Goal: Task Accomplishment & Management: Manage account settings

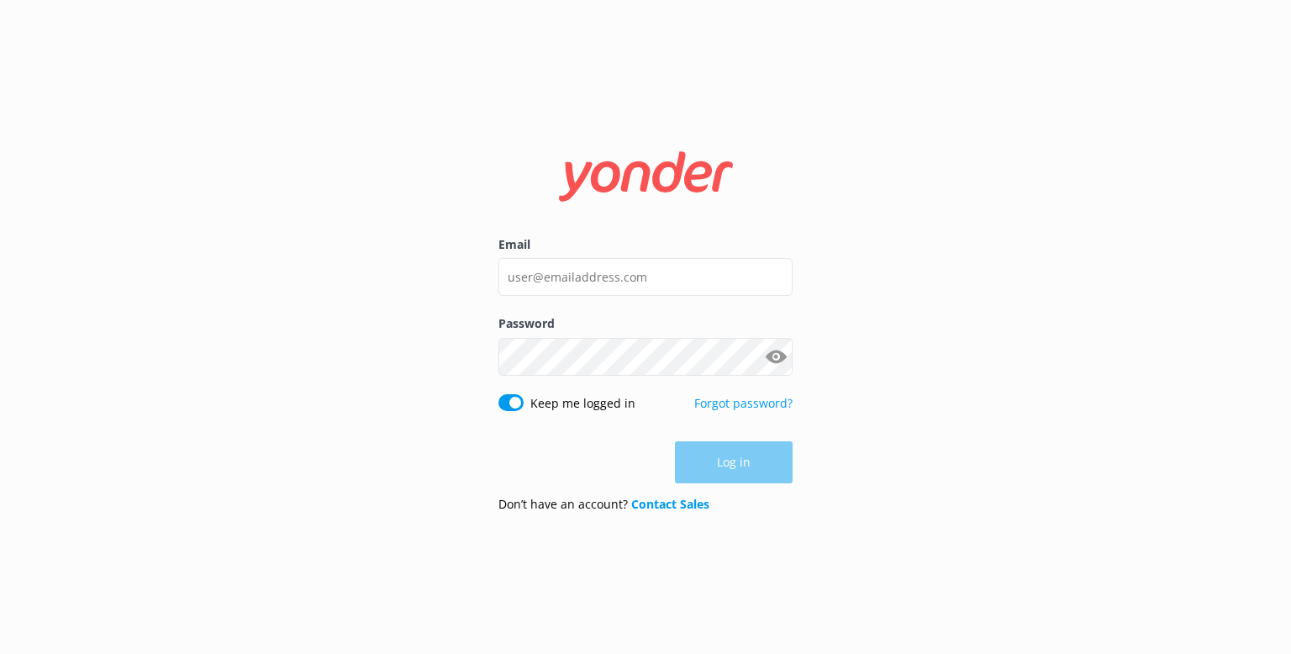
click at [563, 297] on div "Email" at bounding box center [645, 274] width 294 height 79
click at [555, 289] on input "Email" at bounding box center [645, 277] width 294 height 38
click at [0, 653] on com-1password-button at bounding box center [0, 654] width 0 height 0
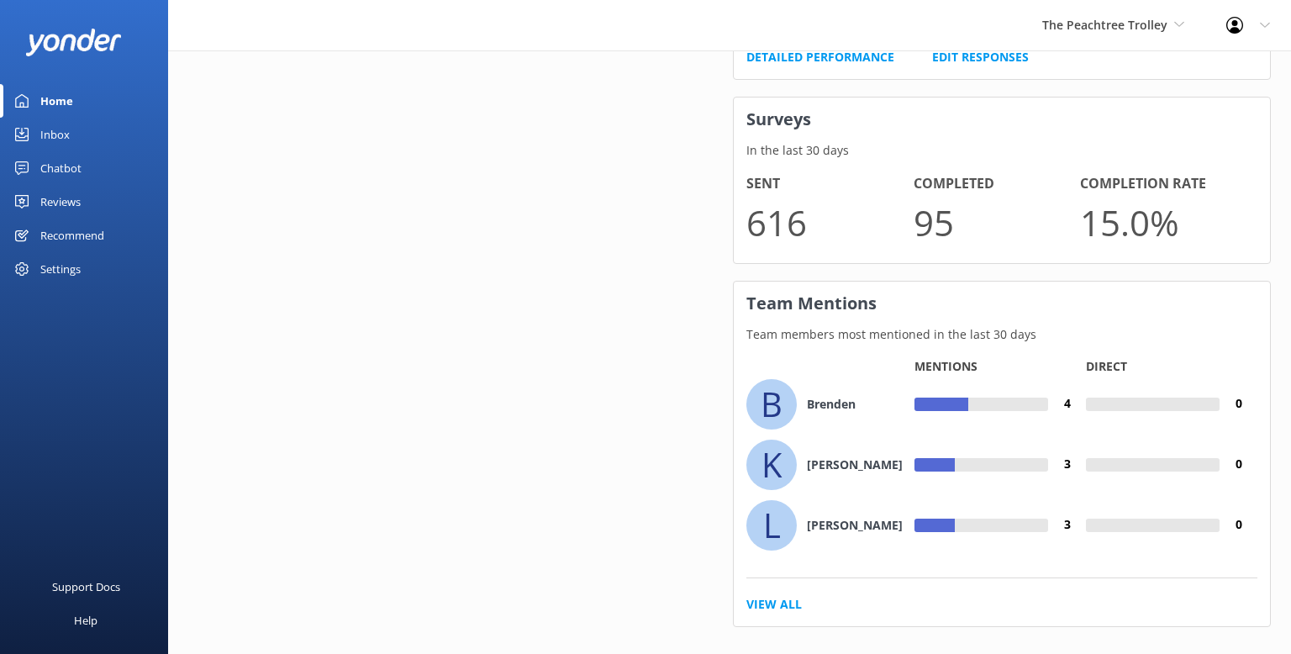
scroll to position [1108, 0]
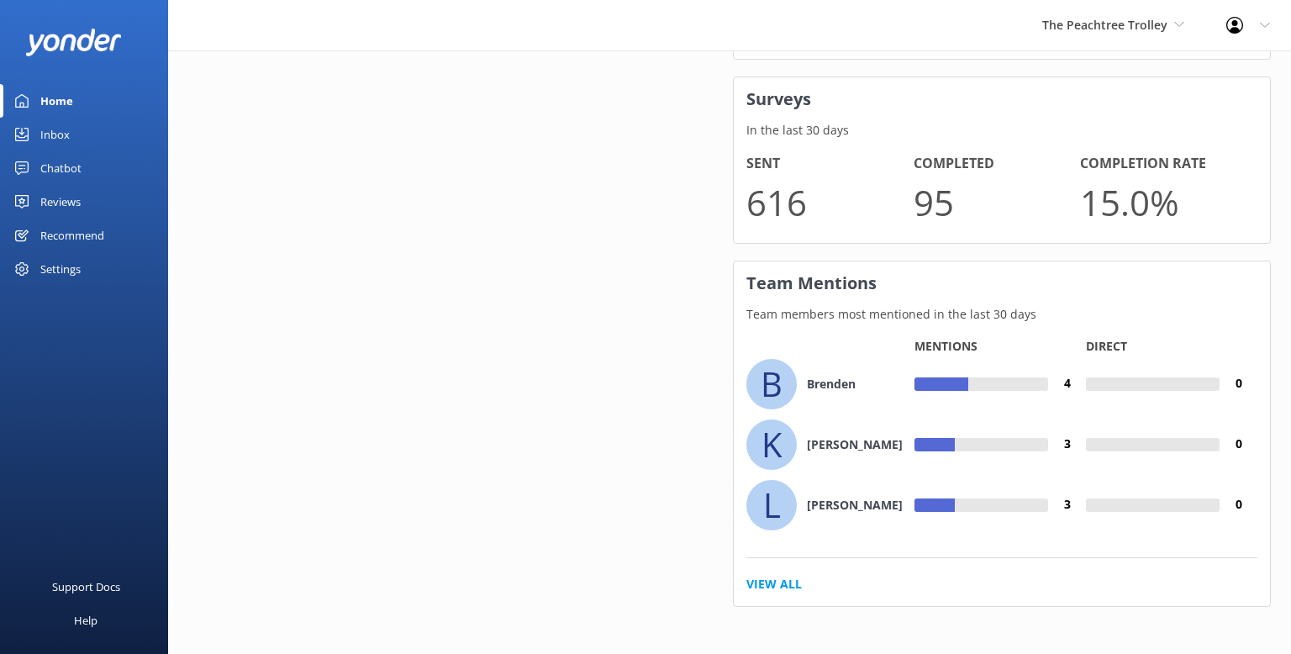
click at [774, 583] on link "View All" at bounding box center [773, 584] width 55 height 18
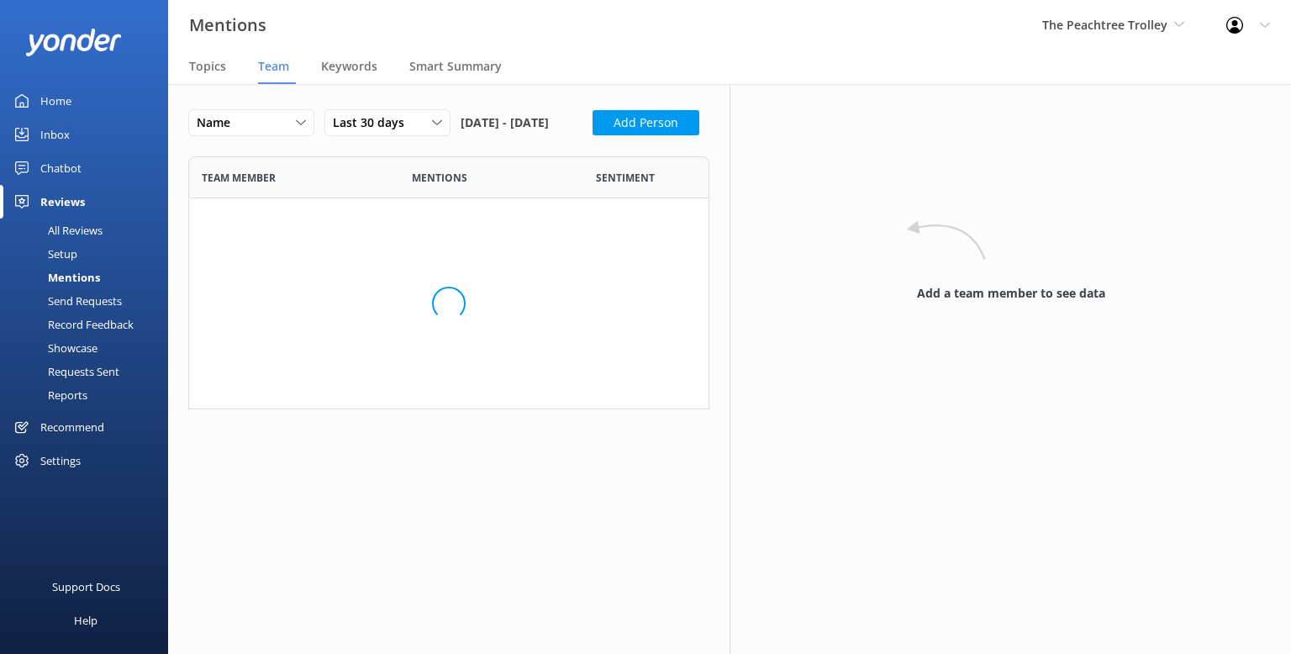
scroll to position [714, 521]
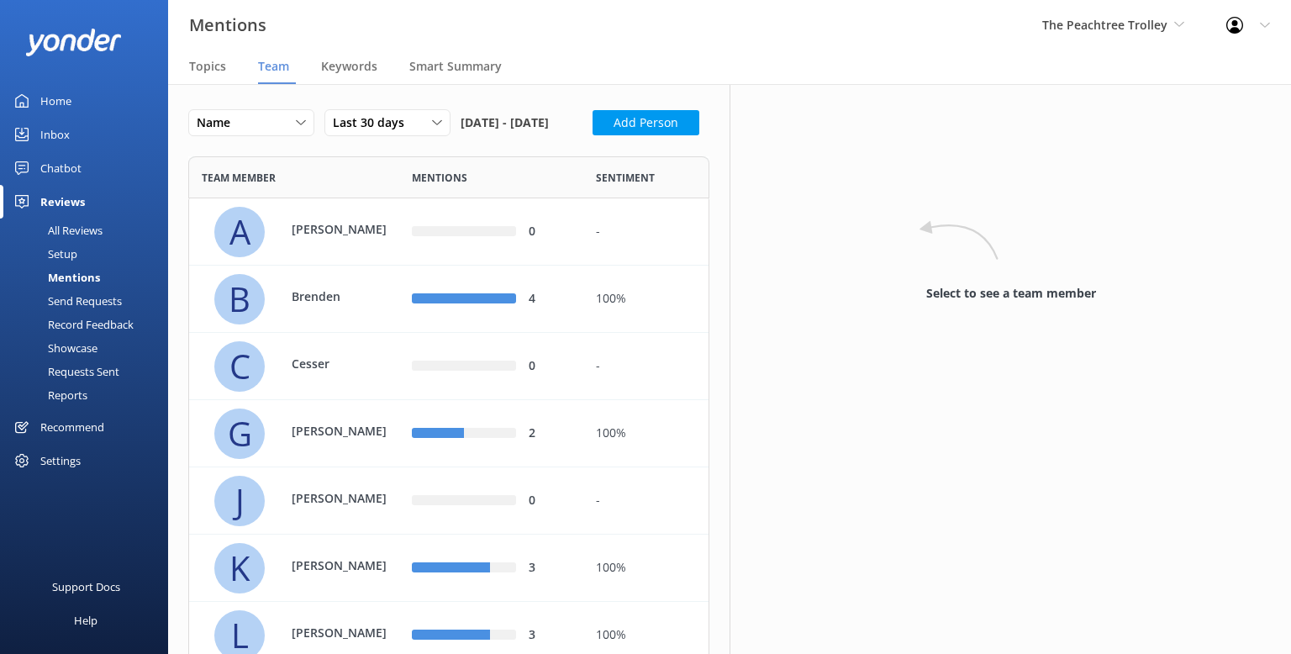
click at [278, 65] on span "Team" at bounding box center [273, 66] width 31 height 17
click at [76, 257] on div "Setup" at bounding box center [43, 254] width 67 height 24
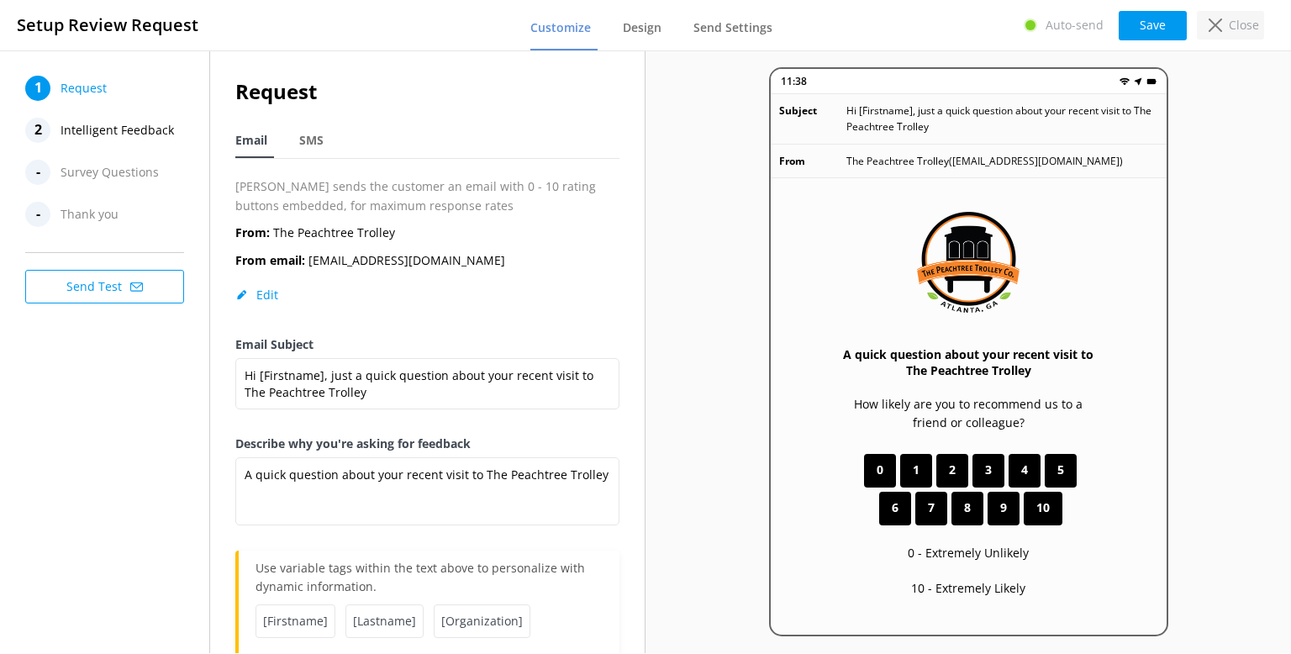
click at [1245, 30] on p "Close" at bounding box center [1243, 25] width 30 height 18
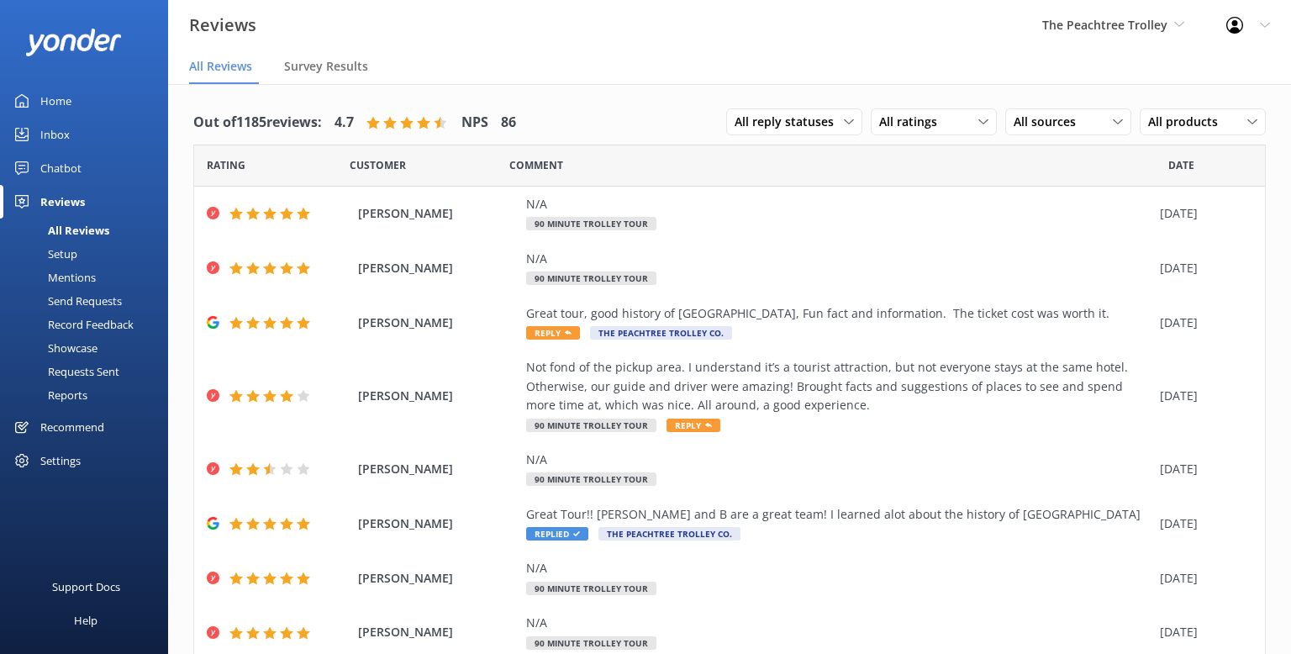
click at [87, 233] on div "All Reviews" at bounding box center [59, 230] width 99 height 24
click at [1251, 29] on div at bounding box center [1239, 25] width 27 height 17
click at [50, 460] on div "Settings" at bounding box center [60, 461] width 40 height 34
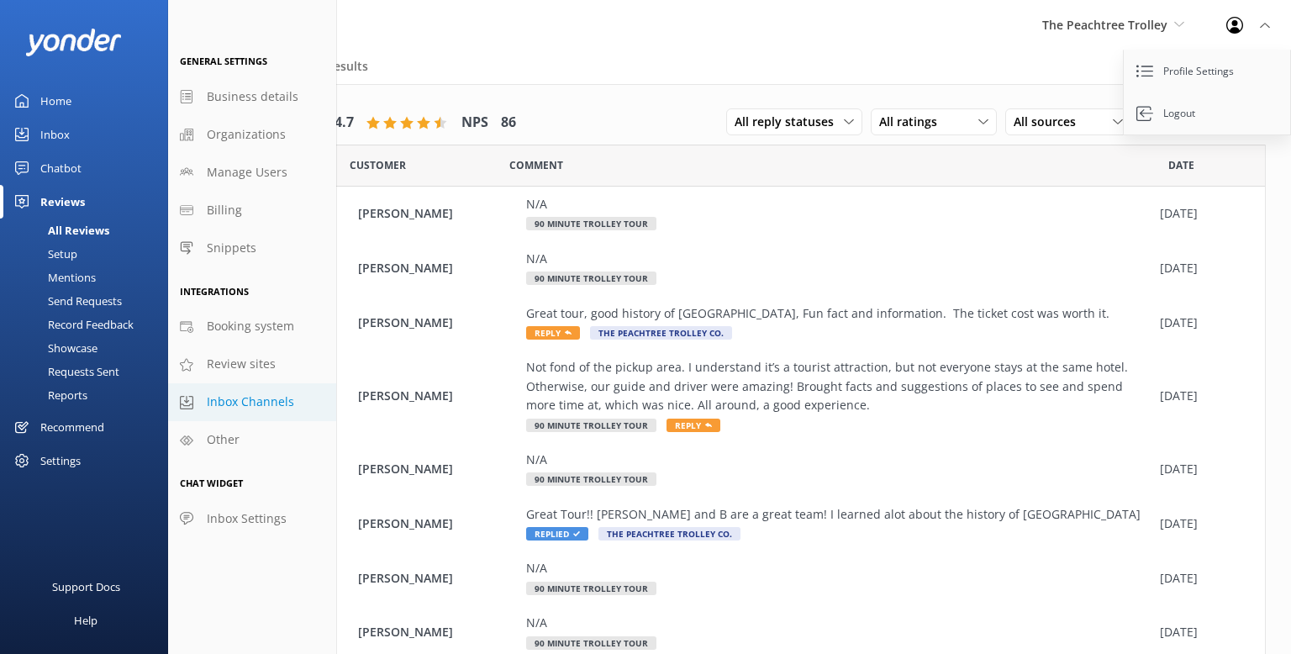
click at [237, 384] on link "Inbox Channels" at bounding box center [252, 402] width 168 height 38
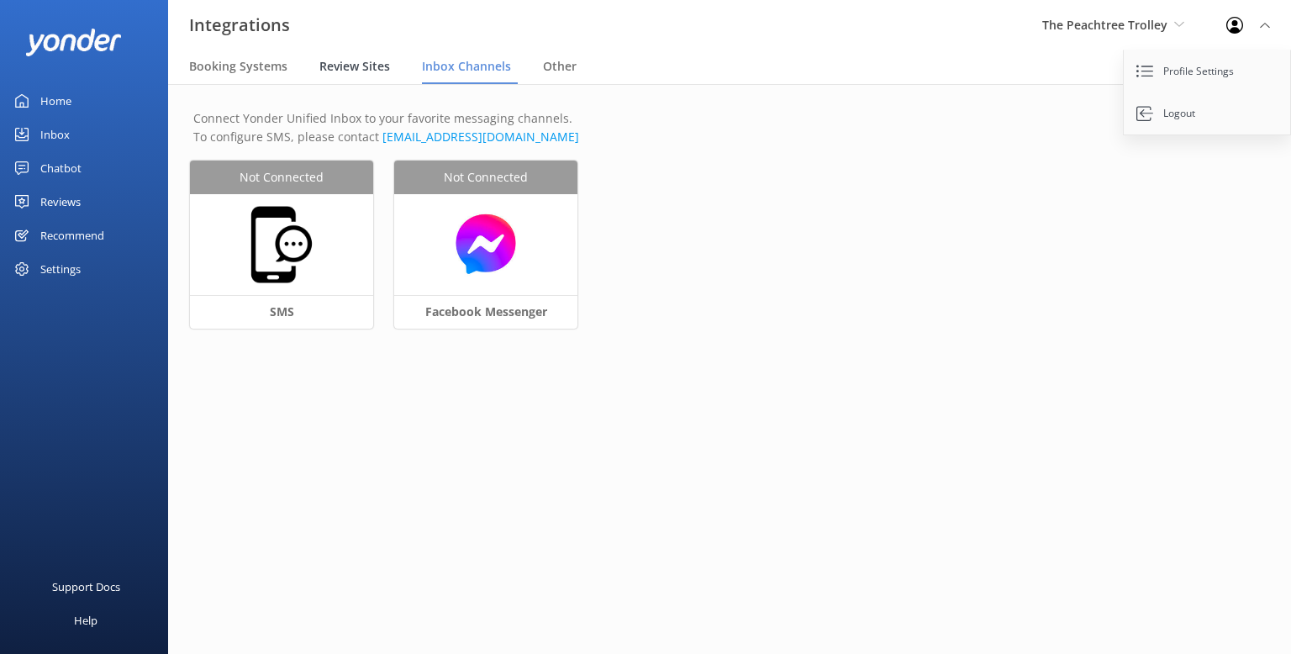
click at [343, 66] on span "Review Sites" at bounding box center [354, 66] width 71 height 17
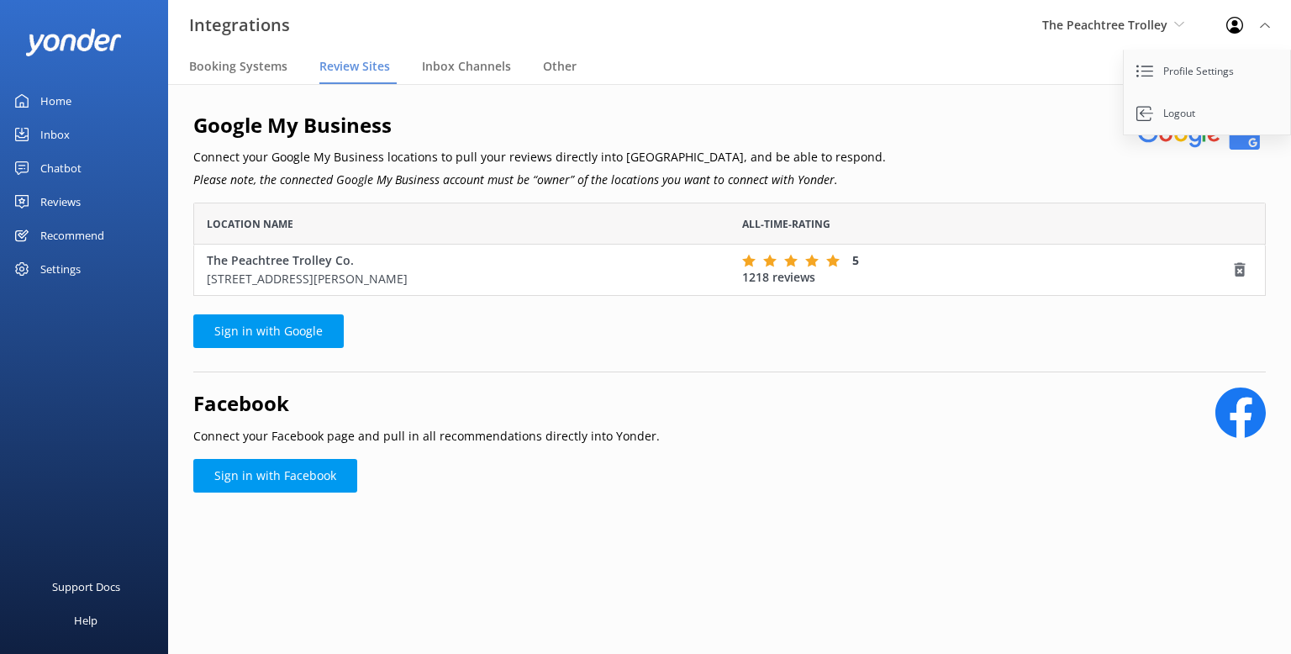
scroll to position [92, 1072]
click at [556, 67] on span "Other" at bounding box center [560, 66] width 34 height 17
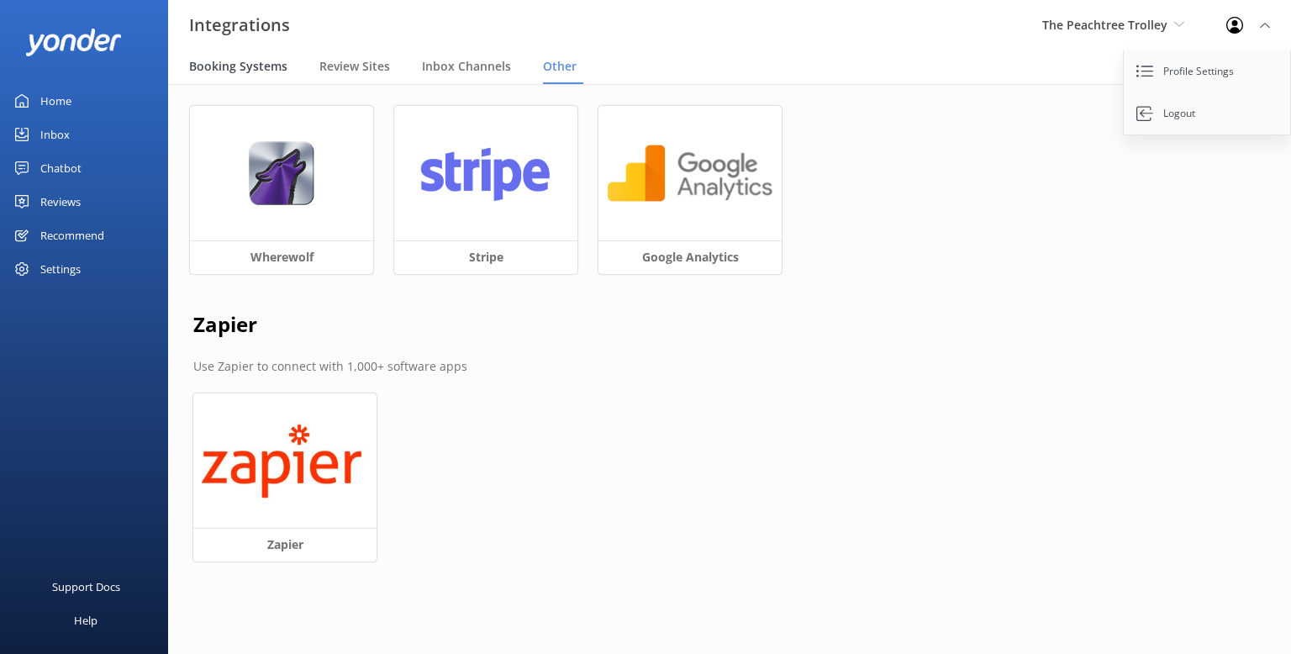
click at [250, 76] on div "Booking Systems" at bounding box center [241, 67] width 105 height 34
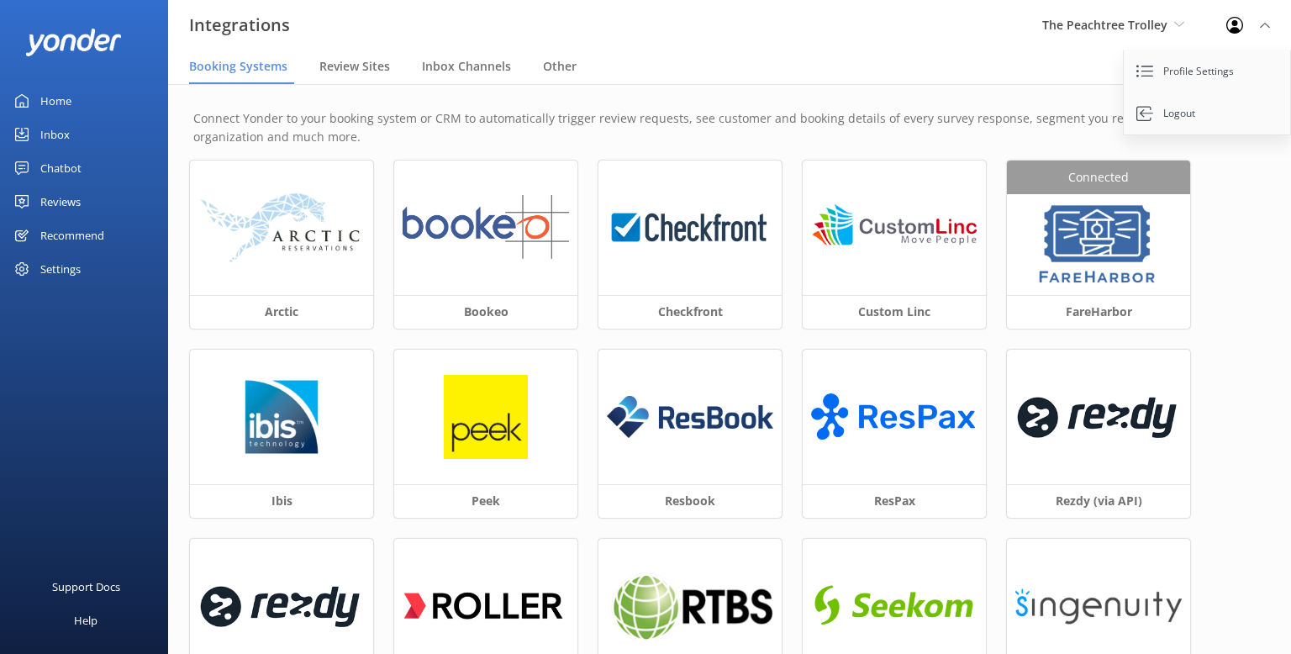
click at [72, 102] on link "Home" at bounding box center [84, 101] width 168 height 34
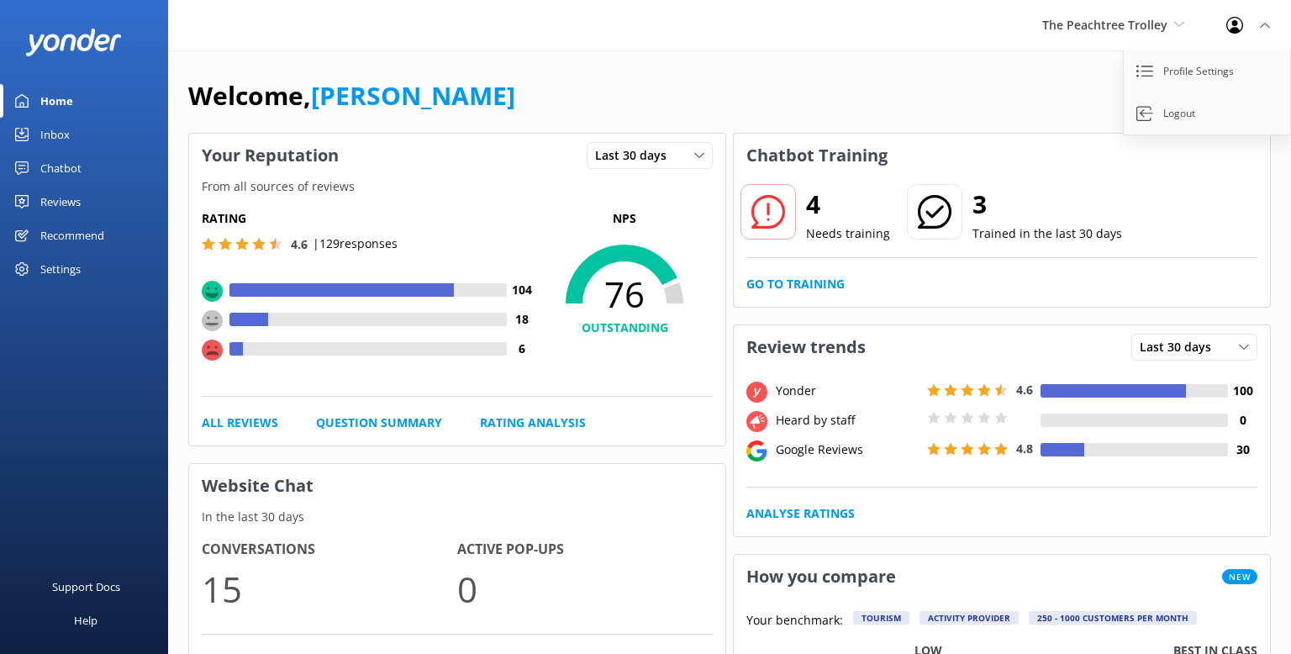
click at [51, 131] on div "Inbox" at bounding box center [54, 135] width 29 height 34
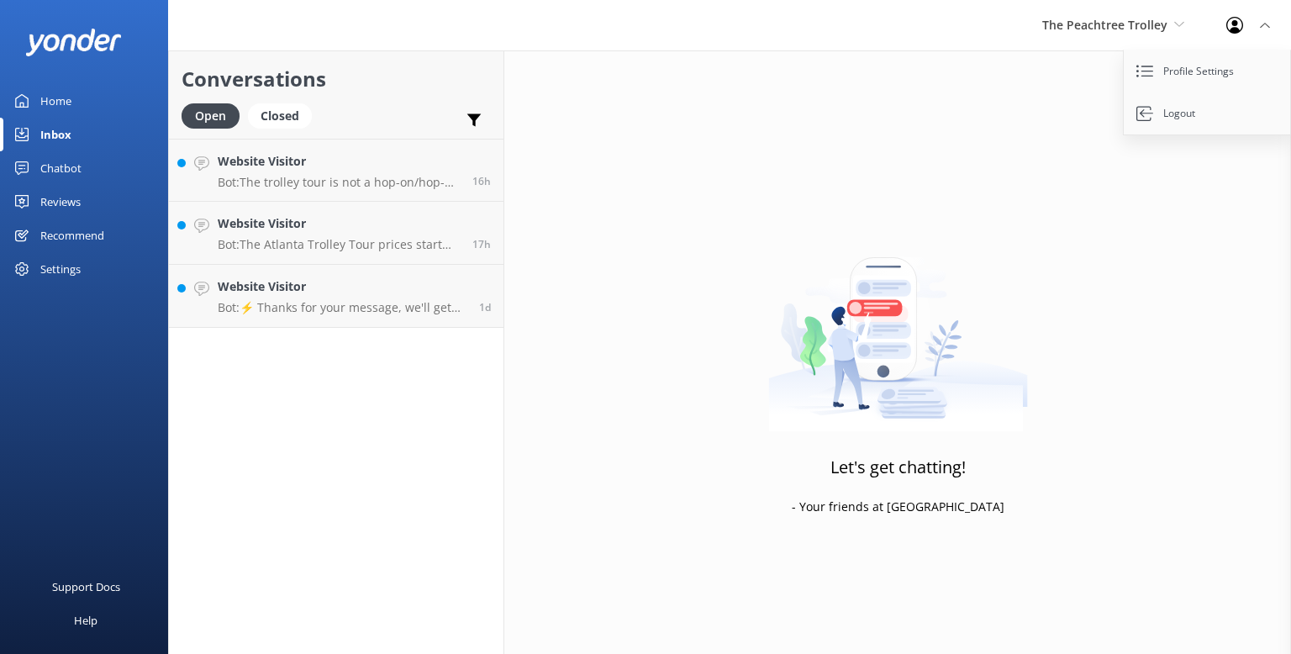
click at [66, 166] on div "Chatbot" at bounding box center [60, 168] width 41 height 34
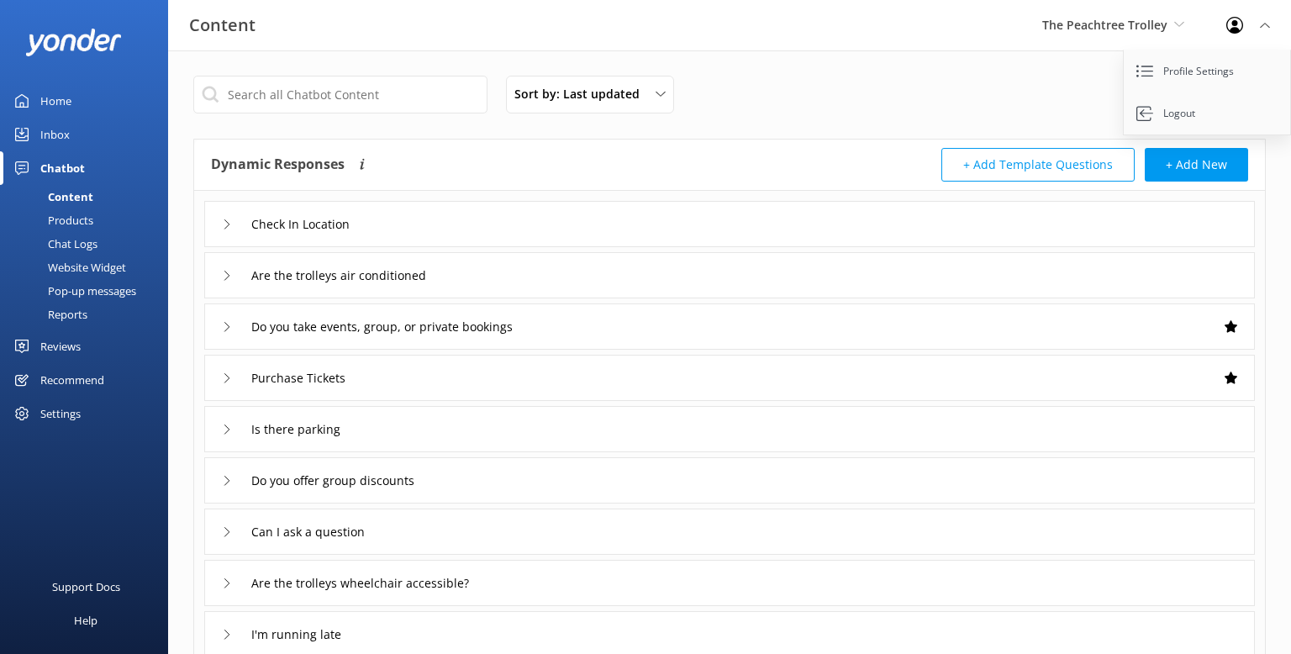
click at [58, 336] on div "Reviews" at bounding box center [60, 346] width 40 height 34
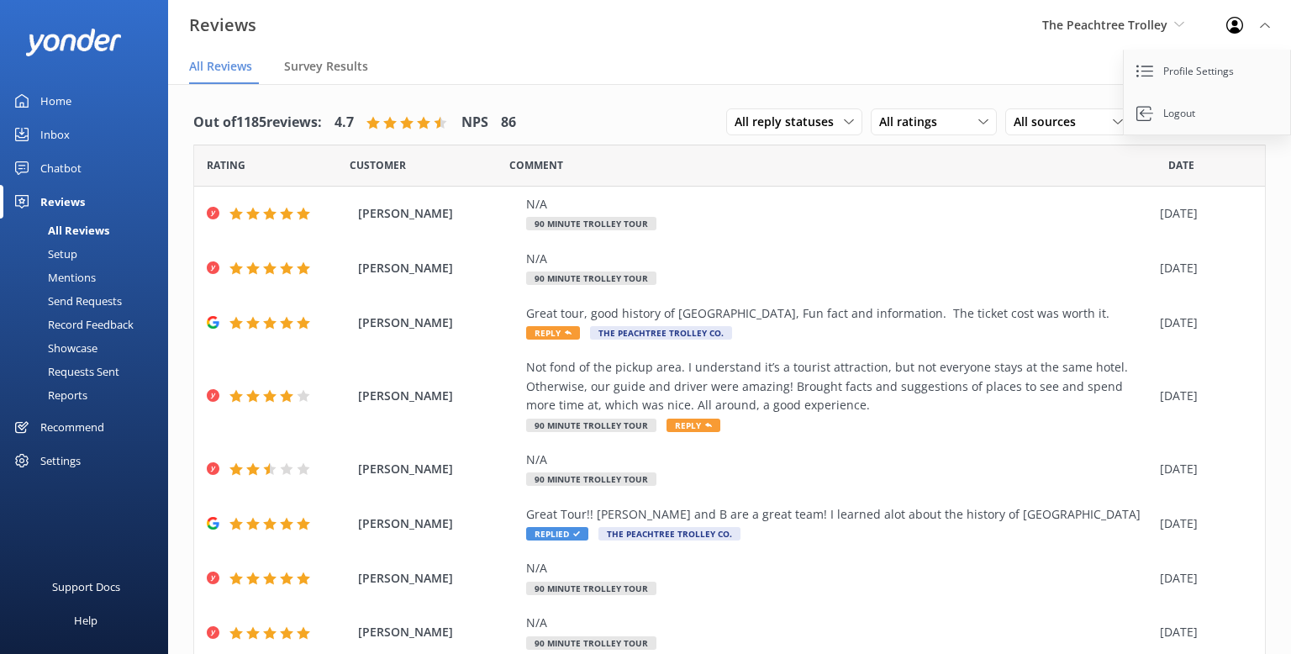
click at [69, 234] on div "All Reviews" at bounding box center [59, 230] width 99 height 24
click at [70, 255] on div "Setup" at bounding box center [43, 254] width 67 height 24
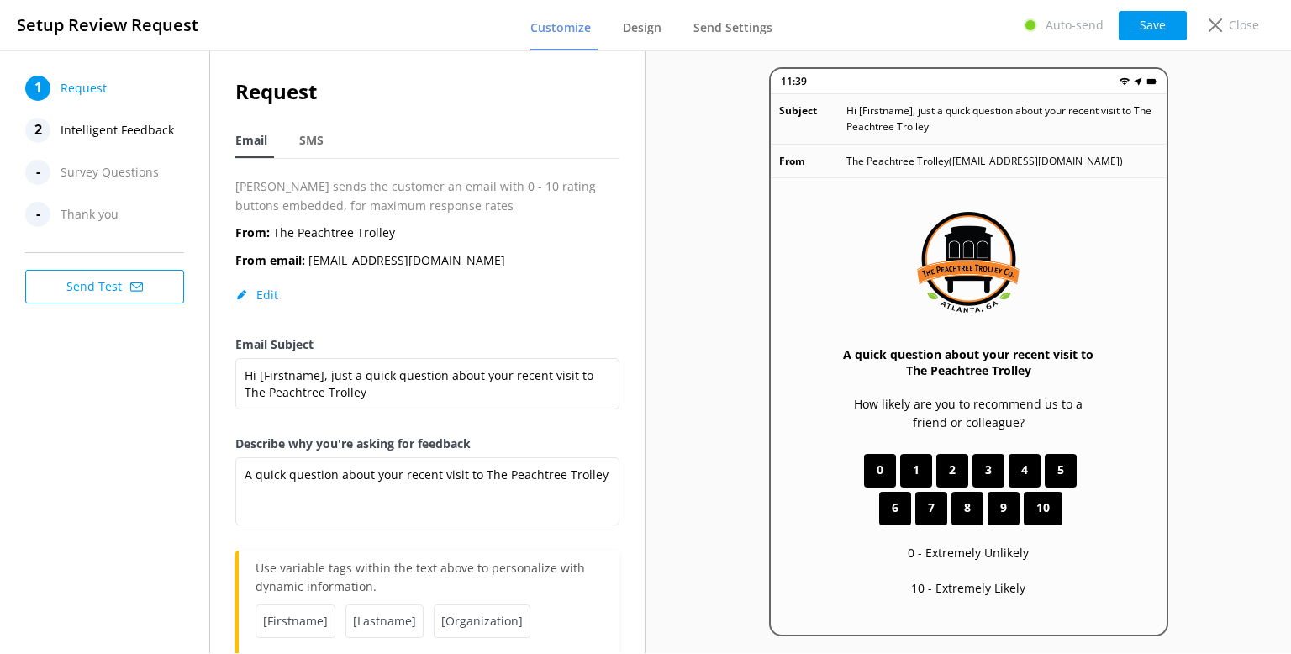
scroll to position [44, 0]
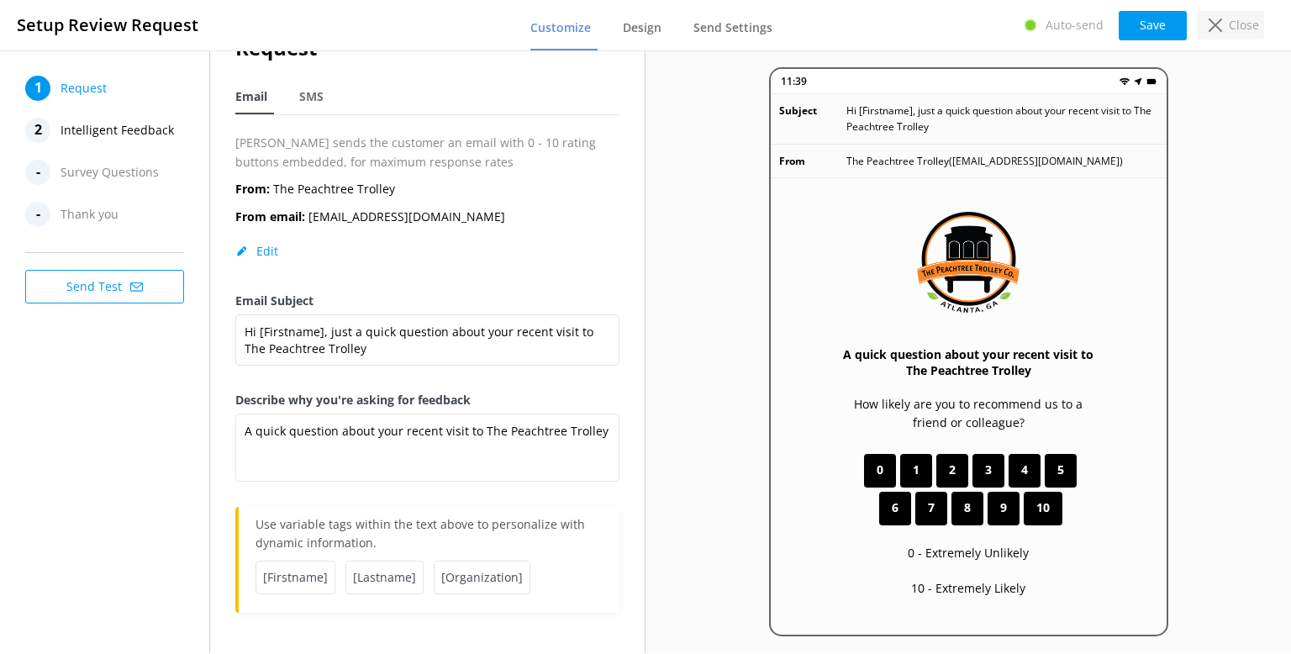
click at [1219, 25] on icon at bounding box center [1214, 24] width 13 height 13
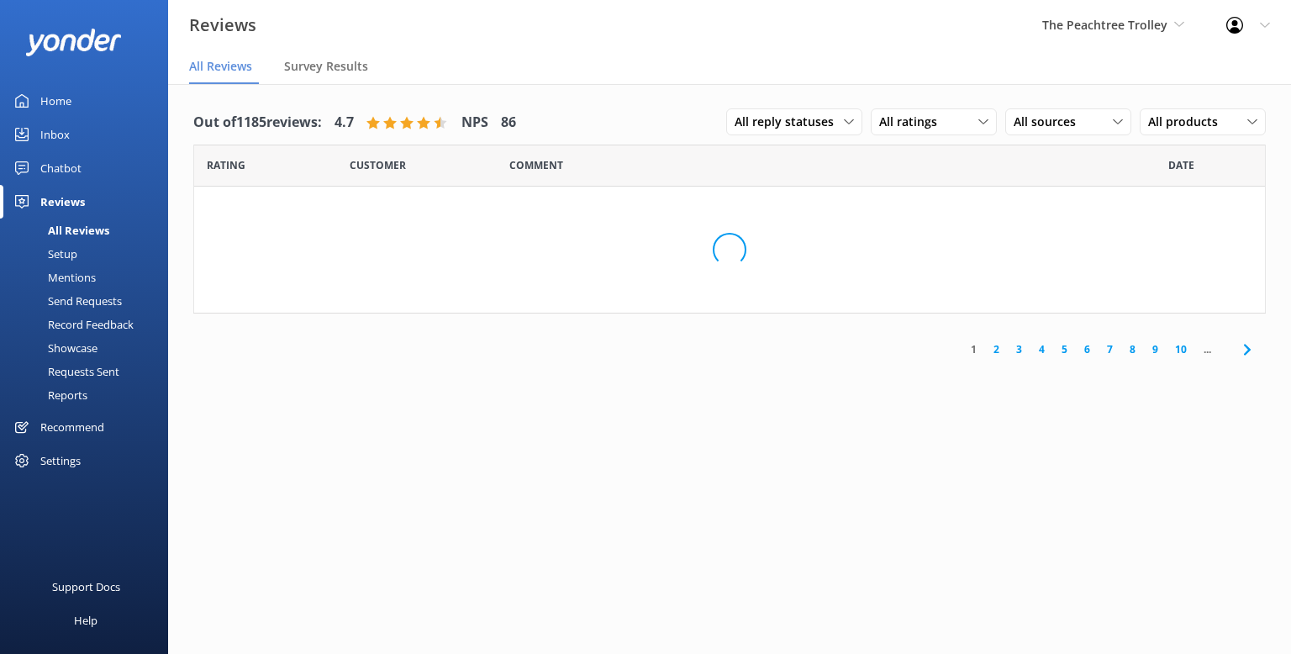
click at [63, 282] on div "Mentions" at bounding box center [53, 278] width 86 height 24
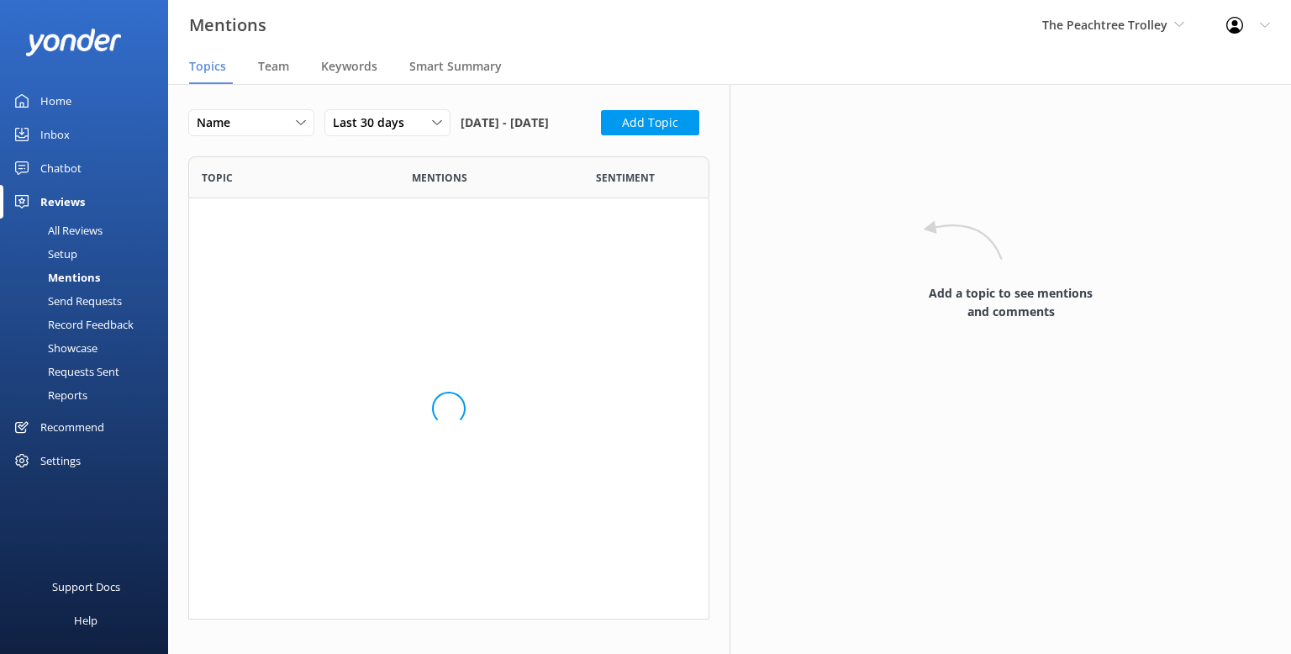
scroll to position [244, 521]
click at [278, 76] on div "Team" at bounding box center [277, 67] width 38 height 34
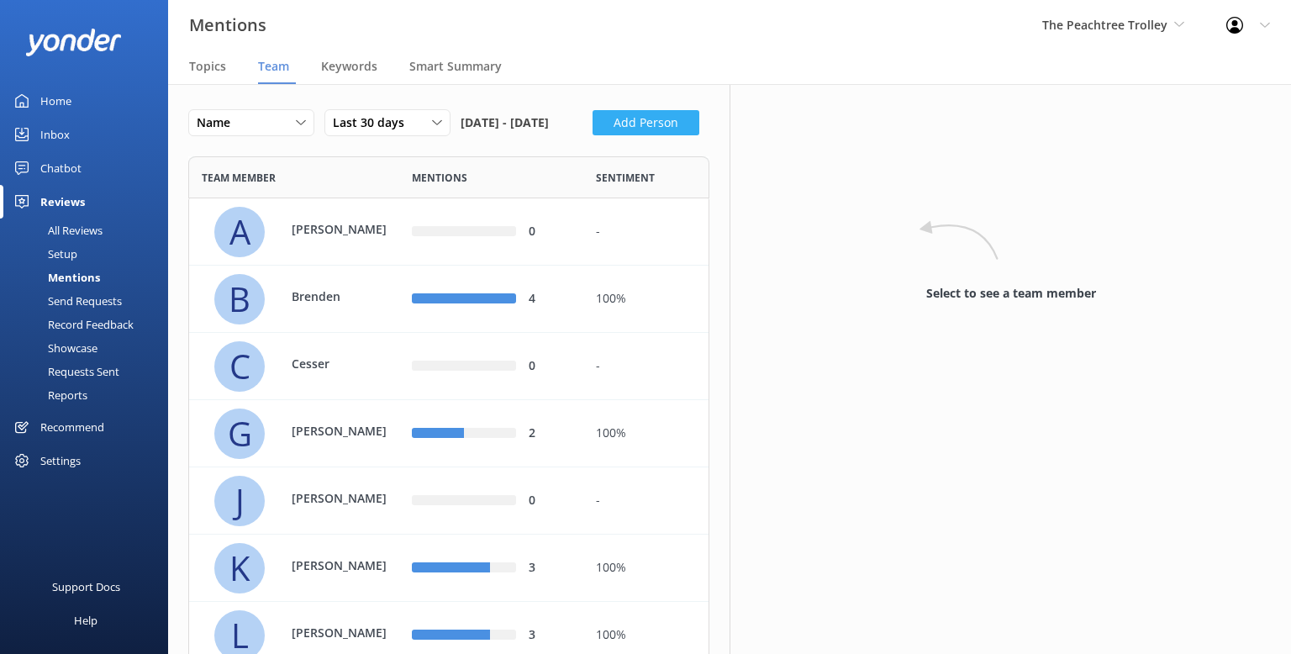
click at [592, 135] on button "Add Person" at bounding box center [645, 122] width 107 height 25
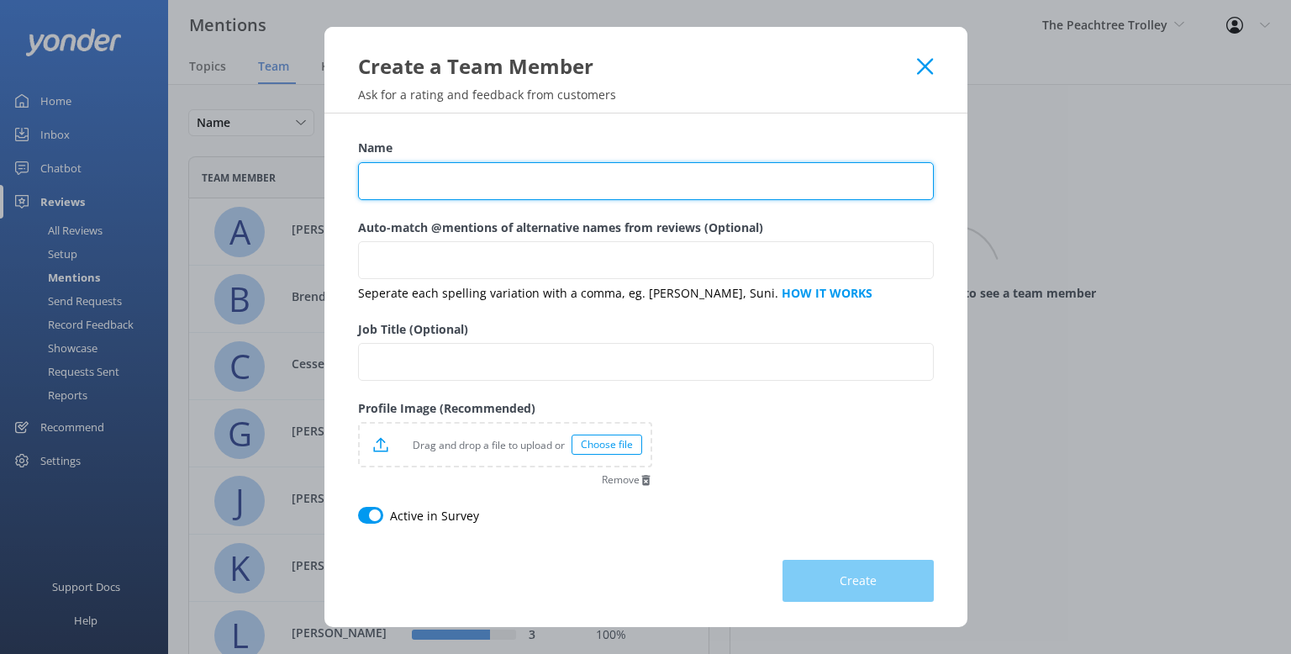
click at [392, 180] on input "Name" at bounding box center [646, 181] width 576 height 38
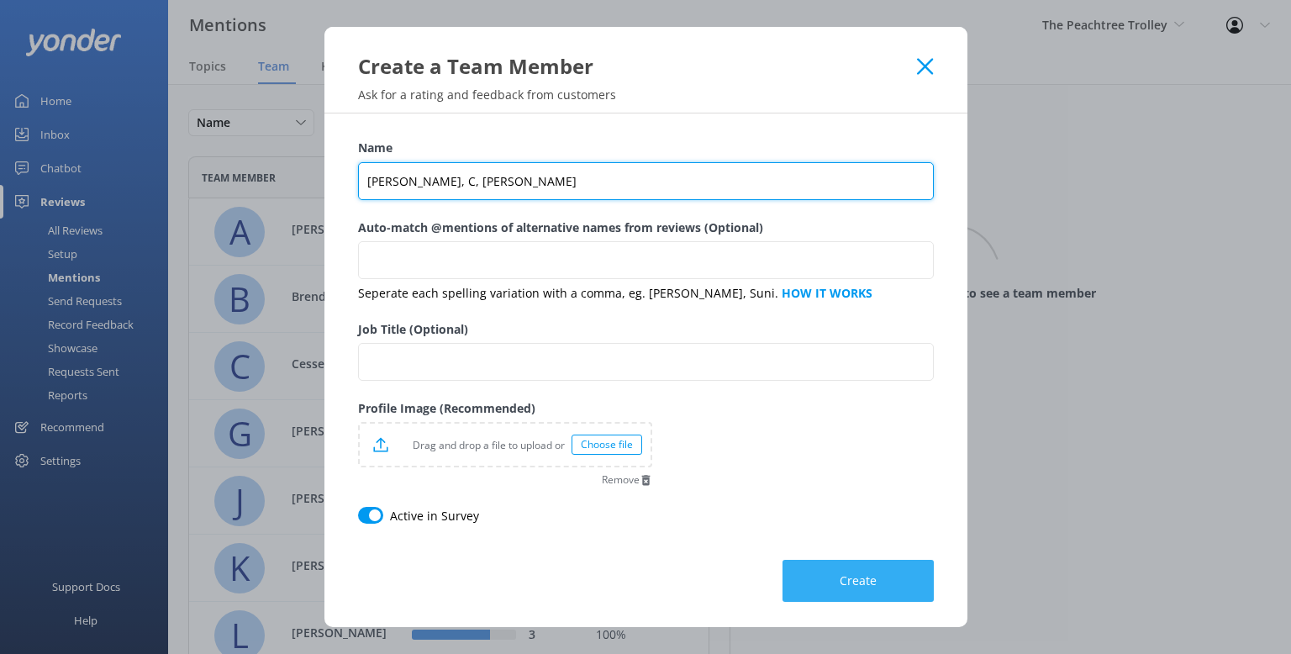
type input "[PERSON_NAME], C, [PERSON_NAME]"
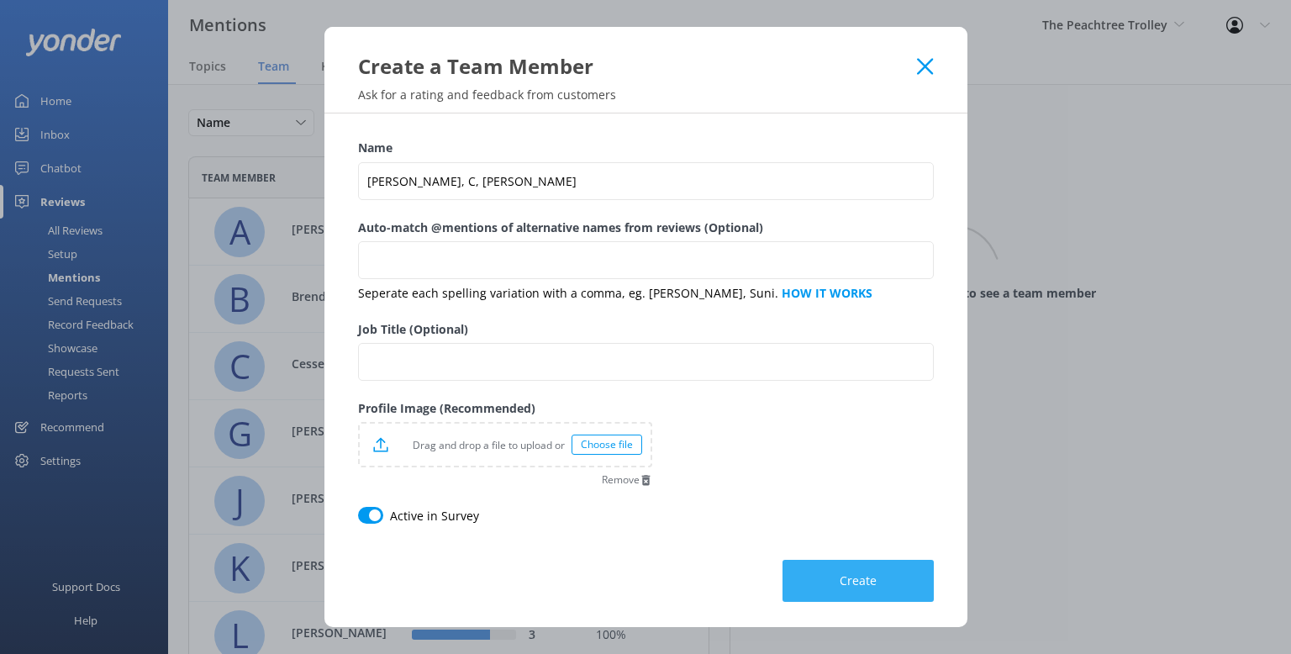
click at [844, 582] on span "Create" at bounding box center [857, 580] width 37 height 17
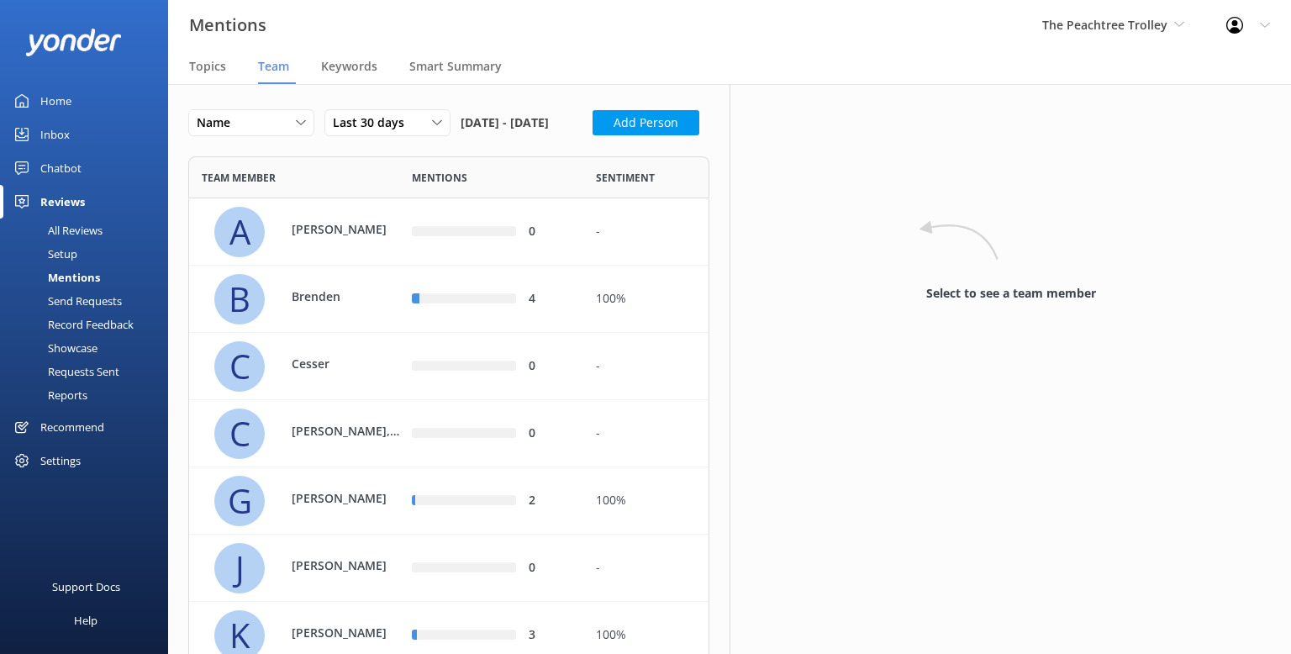
scroll to position [781, 521]
click at [68, 234] on div "All Reviews" at bounding box center [56, 230] width 92 height 24
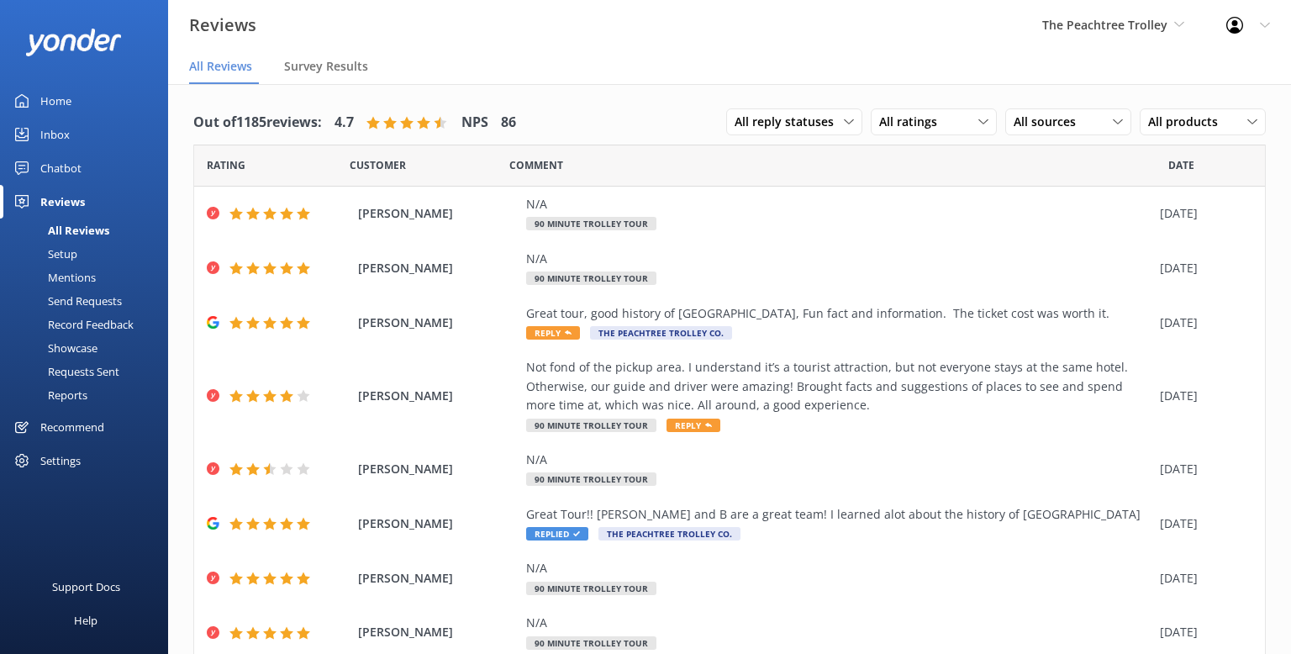
click at [72, 224] on div "All Reviews" at bounding box center [59, 230] width 99 height 24
